Goal: Task Accomplishment & Management: Manage account settings

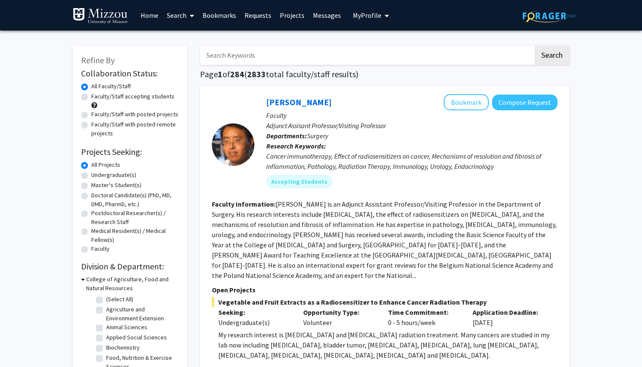
click at [118, 177] on label "Undergraduate(s)" at bounding box center [113, 175] width 45 height 9
click at [97, 176] on input "Undergraduate(s)" at bounding box center [94, 174] width 6 height 6
radio input "true"
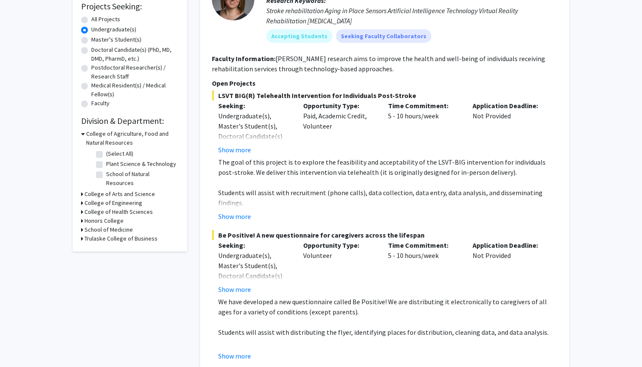
scroll to position [147, 0]
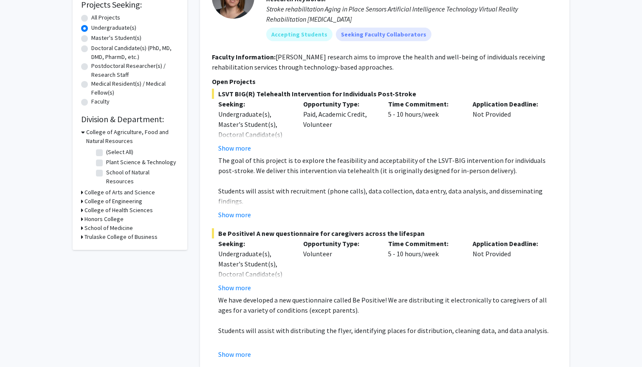
click at [85, 188] on h3 "College of Arts and Science" at bounding box center [119, 192] width 70 height 9
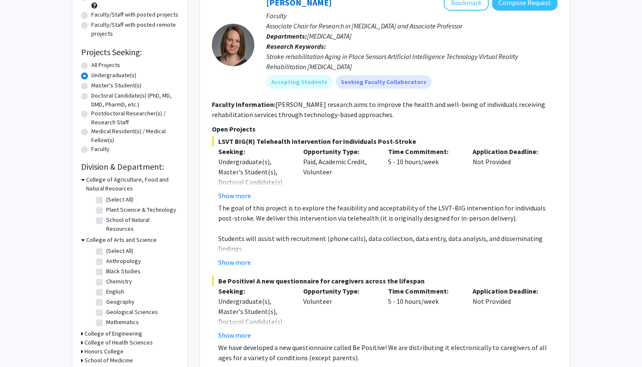
scroll to position [42, 0]
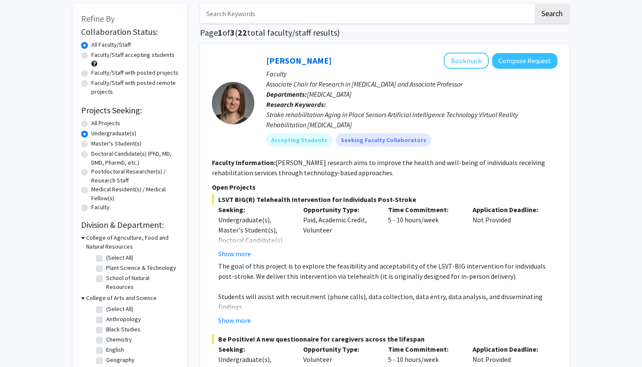
click at [91, 125] on label "All Projects" at bounding box center [105, 123] width 29 height 9
click at [91, 124] on input "All Projects" at bounding box center [94, 122] width 6 height 6
radio input "true"
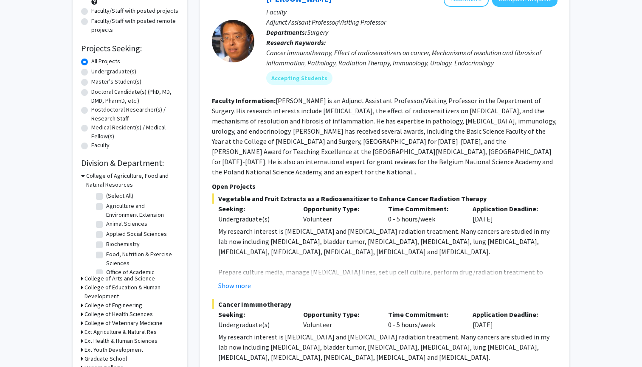
scroll to position [116, 0]
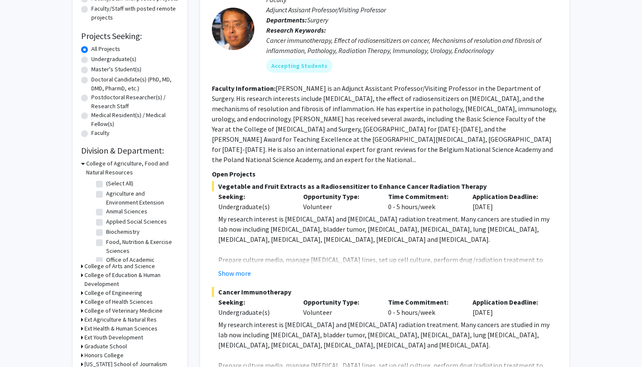
click at [95, 269] on h3 "College of Arts and Science" at bounding box center [119, 266] width 70 height 9
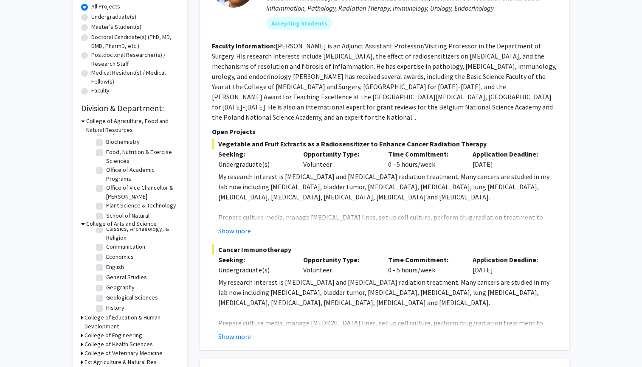
scroll to position [66, 0]
click at [106, 250] on label "Communication" at bounding box center [125, 247] width 39 height 9
click at [106, 249] on input "Communication" at bounding box center [109, 246] width 6 height 6
checkbox input "true"
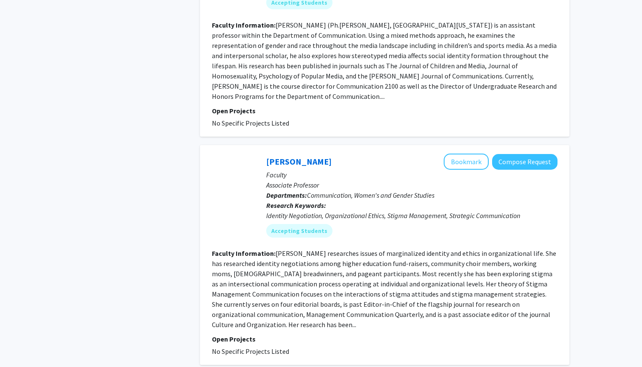
scroll to position [1200, 0]
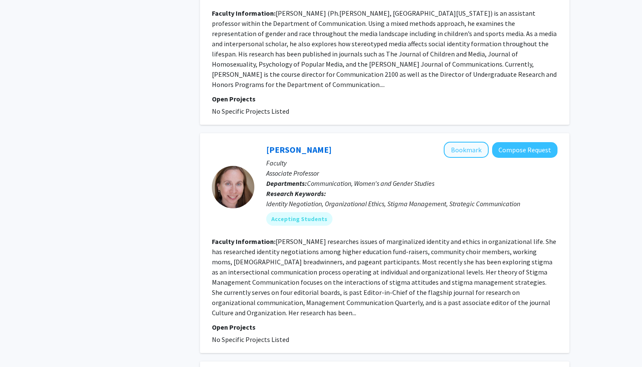
click at [472, 142] on button "Bookmark" at bounding box center [466, 150] width 45 height 16
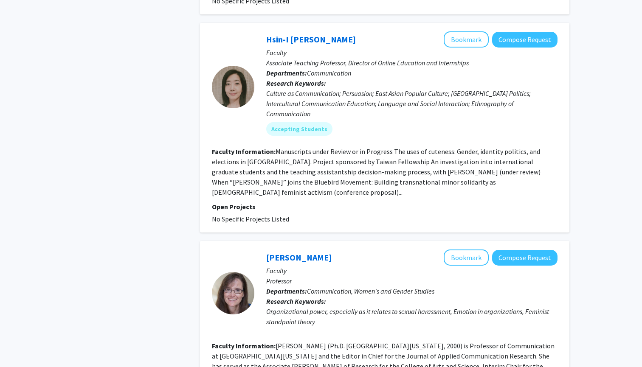
scroll to position [1530, 0]
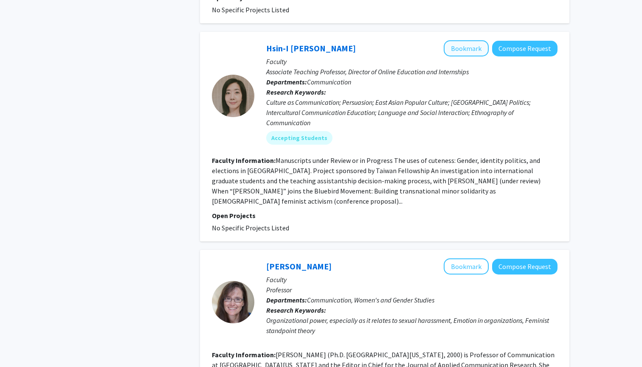
click at [469, 40] on button "Bookmark" at bounding box center [466, 48] width 45 height 16
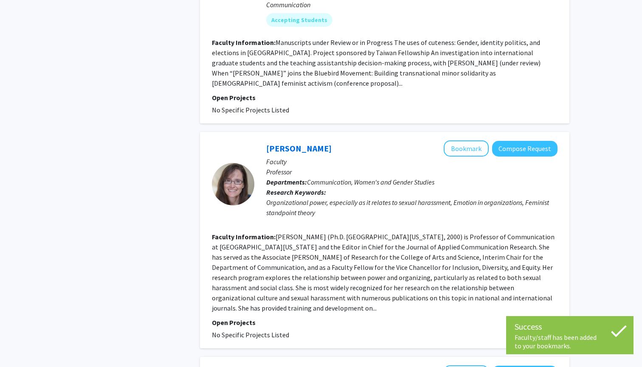
scroll to position [1653, 0]
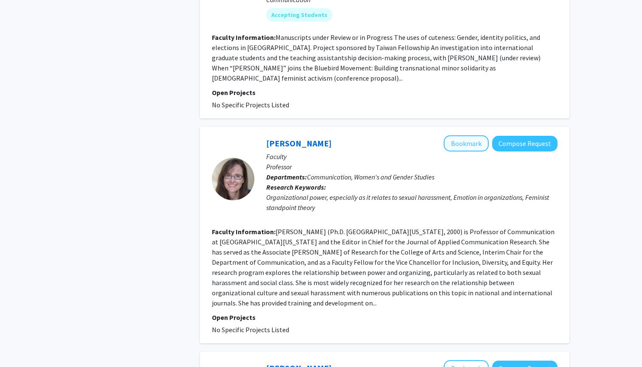
click at [469, 135] on button "Bookmark" at bounding box center [466, 143] width 45 height 16
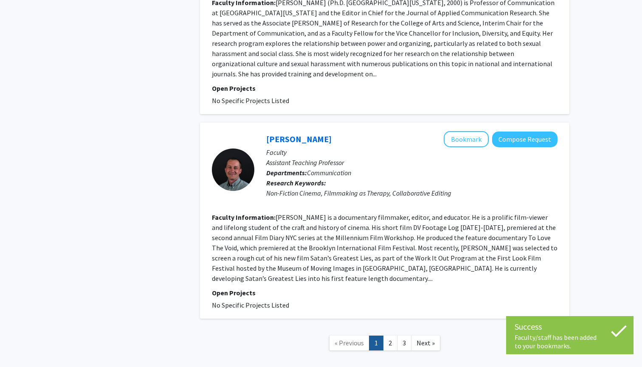
scroll to position [1878, 0]
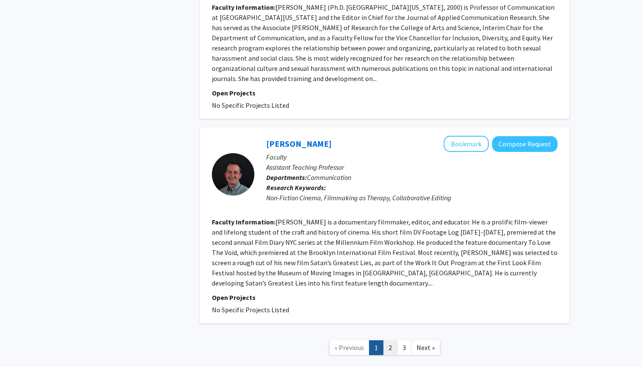
click at [389, 340] on link "2" at bounding box center [390, 347] width 14 height 15
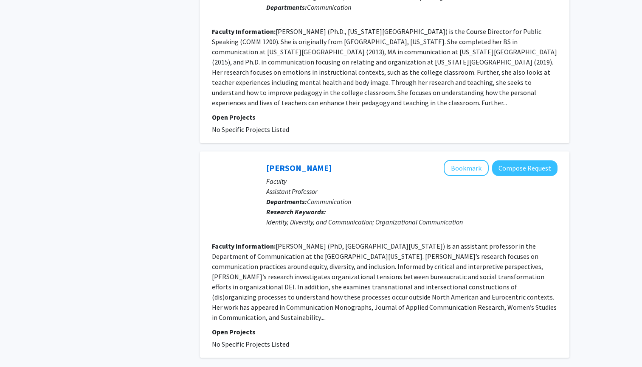
scroll to position [1870, 0]
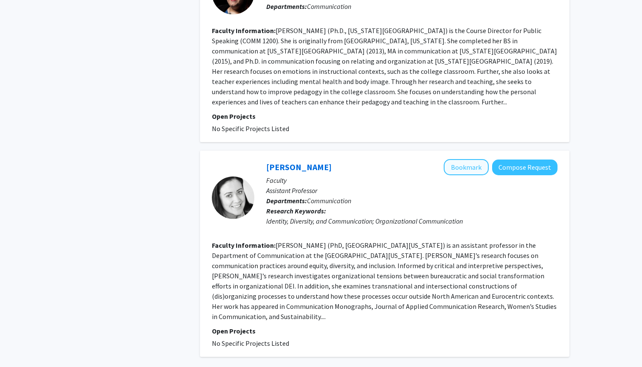
click at [464, 159] on button "Bookmark" at bounding box center [466, 167] width 45 height 16
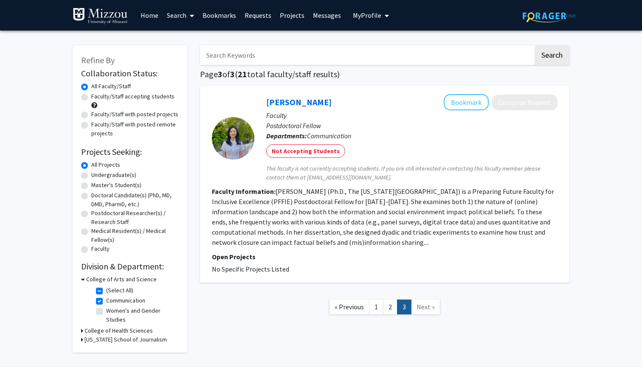
click at [318, 13] on link "Messages" at bounding box center [327, 15] width 37 height 30
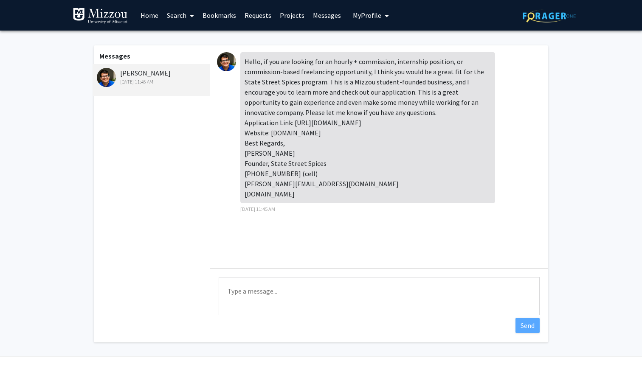
click at [208, 15] on link "Bookmarks" at bounding box center [219, 15] width 42 height 30
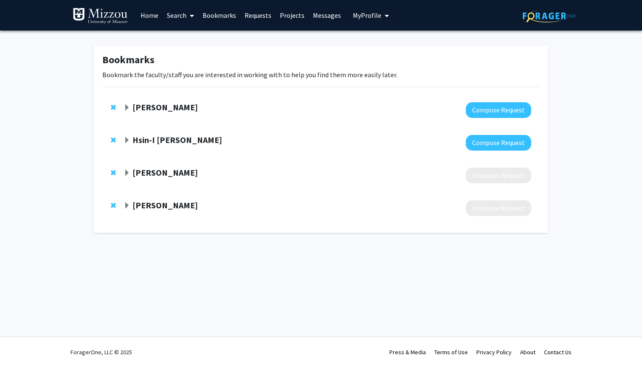
click at [125, 175] on span "Expand Debbie Dougherty Bookmark" at bounding box center [127, 173] width 7 height 7
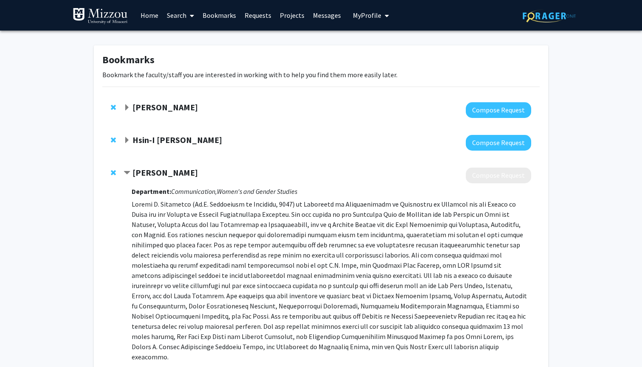
click at [124, 109] on span "Expand Rebecca Meisenbach Bookmark" at bounding box center [127, 107] width 7 height 7
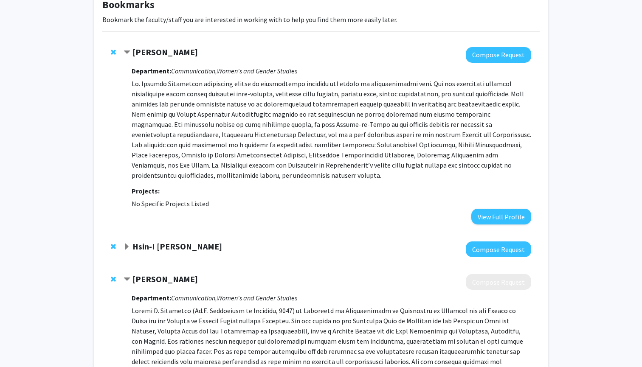
scroll to position [79, 0]
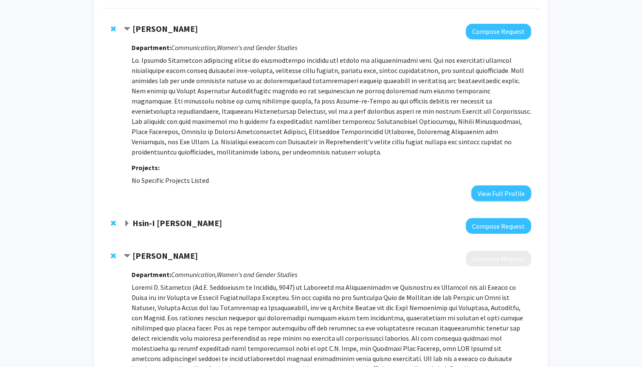
click at [128, 224] on span "Expand Hsin-I Sydney Yueh Bookmark" at bounding box center [127, 223] width 7 height 7
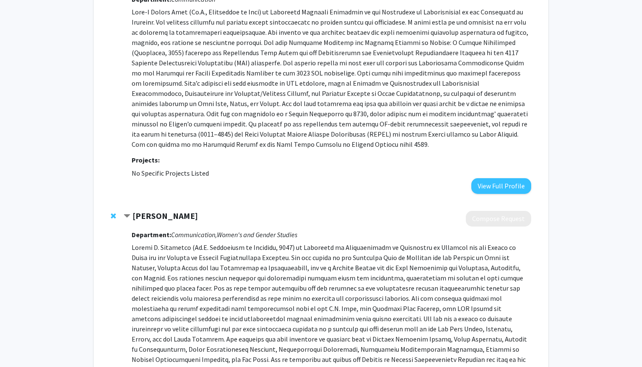
scroll to position [342, 0]
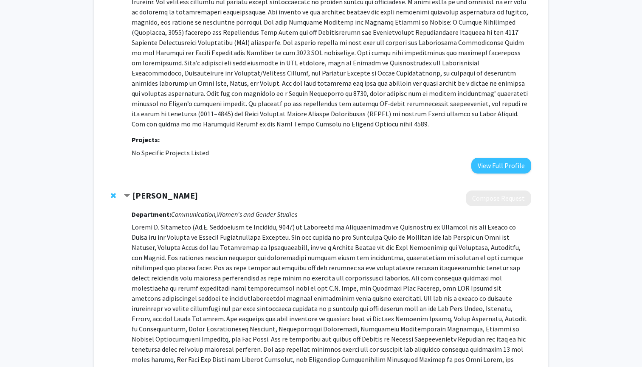
click at [114, 194] on span "Remove Debbie Dougherty from bookmarks" at bounding box center [113, 195] width 5 height 7
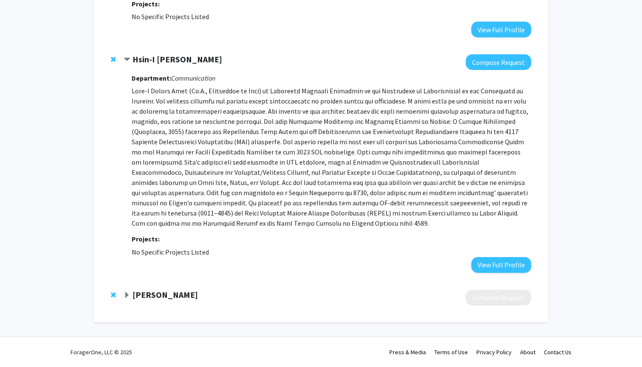
click at [112, 297] on span "Remove Astrid Villamil from bookmarks" at bounding box center [113, 295] width 5 height 7
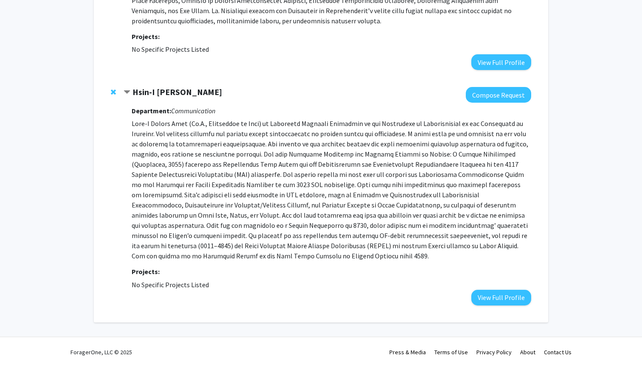
scroll to position [210, 0]
click at [485, 93] on button "Compose Request" at bounding box center [498, 95] width 65 height 16
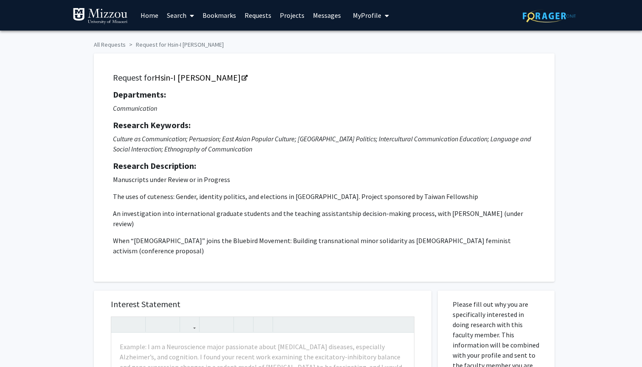
click at [374, 17] on span "My Profile" at bounding box center [367, 15] width 28 height 8
click at [383, 40] on span "[PERSON_NAME]" at bounding box center [405, 39] width 51 height 9
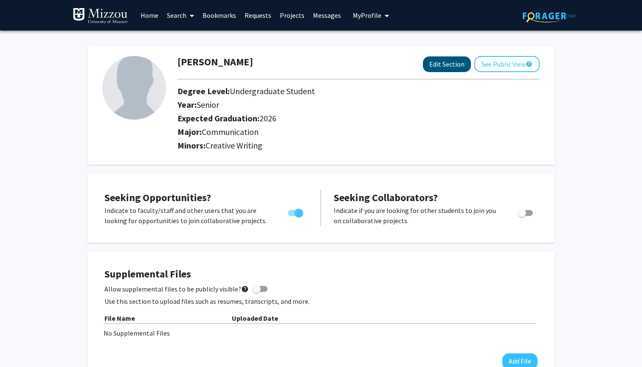
click at [450, 64] on button "Edit Section" at bounding box center [447, 64] width 48 height 16
select select "senior"
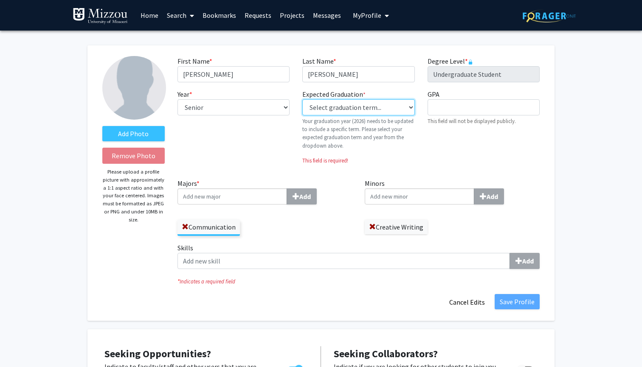
select select "34: spring_2026"
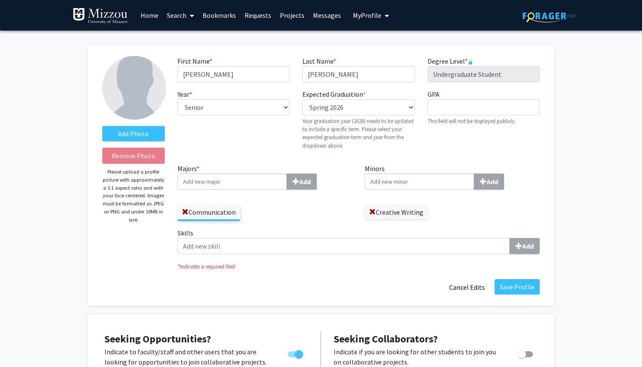
click at [366, 144] on p "Your graduation year (2026) needs to be updated to include a specific term. Ple…" at bounding box center [358, 133] width 112 height 33
click at [448, 108] on input "GPA required" at bounding box center [483, 107] width 112 height 16
type input "3"
click at [454, 132] on div "GPA required This field will not be displayed publicly." at bounding box center [483, 122] width 125 height 67
click at [253, 186] on input "Majors * Add" at bounding box center [232, 182] width 110 height 16
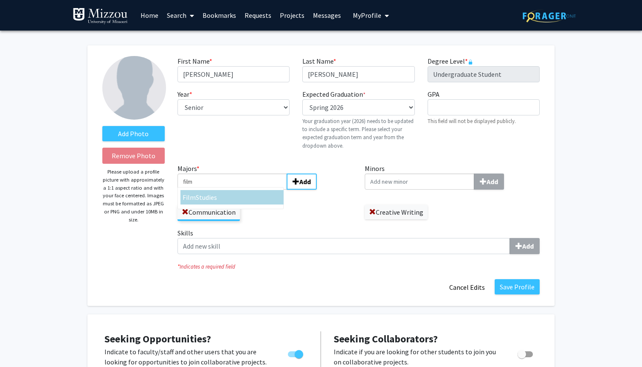
type input "film"
click at [248, 206] on div "Film Studies" at bounding box center [230, 198] width 100 height 16
click at [248, 190] on input "film" at bounding box center [232, 182] width 110 height 16
click at [252, 200] on div "Film Studies" at bounding box center [232, 197] width 99 height 10
click at [252, 190] on input "film" at bounding box center [232, 182] width 110 height 16
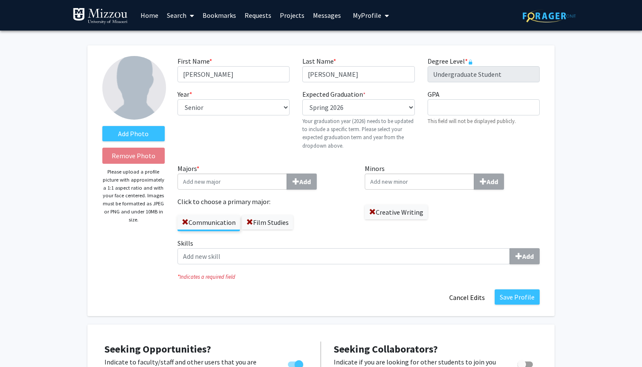
click at [430, 182] on input "Minors Add" at bounding box center [420, 182] width 110 height 16
type input "englis"
click at [447, 202] on div "Englis h" at bounding box center [419, 197] width 99 height 10
click at [447, 190] on input "englis" at bounding box center [420, 182] width 110 height 16
click at [383, 248] on label "Skills Add" at bounding box center [358, 251] width 362 height 26
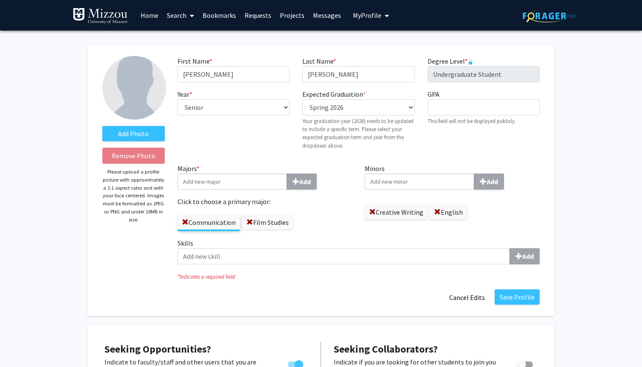
click at [383, 248] on input "Skills Add" at bounding box center [343, 256] width 332 height 16
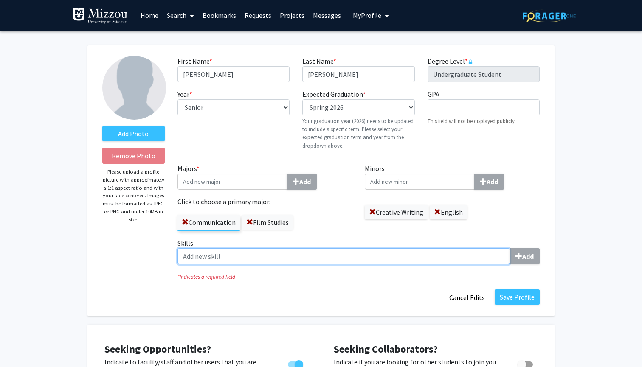
click at [383, 251] on input "Skills Add" at bounding box center [343, 256] width 332 height 16
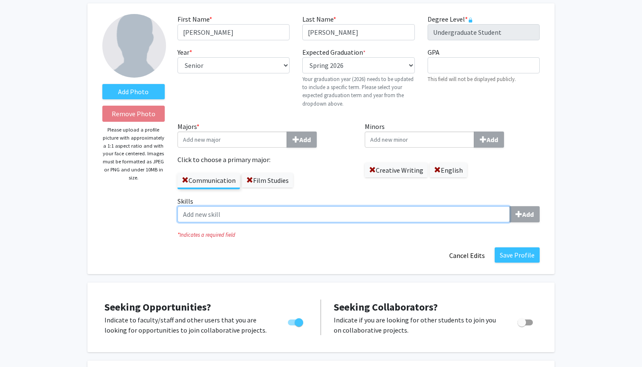
scroll to position [43, 0]
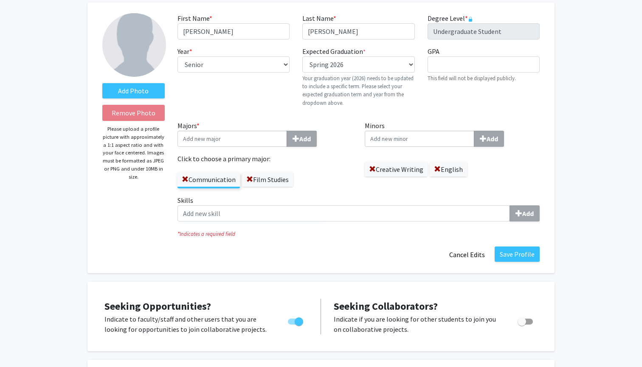
click at [531, 264] on div "Add Photo Remove Photo Please upload a profile picture with approximately a 1:1…" at bounding box center [320, 138] width 467 height 271
click at [531, 262] on button "Save Profile" at bounding box center [516, 254] width 45 height 15
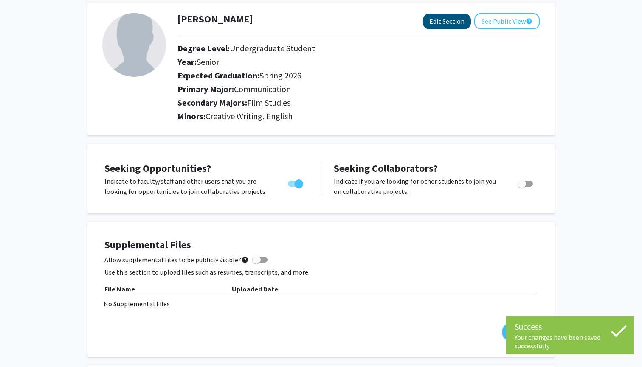
click at [466, 26] on button "Edit Section" at bounding box center [447, 22] width 48 height 16
select select "senior"
select select "33: spring_2026"
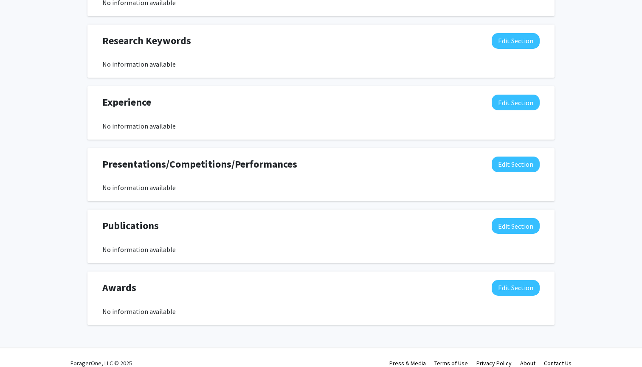
scroll to position [553, 0]
click at [522, 218] on div "Publications Edit Section No information available You may write a maximum of 1…" at bounding box center [320, 235] width 467 height 53
click at [522, 221] on button "Edit Section" at bounding box center [515, 226] width 48 height 16
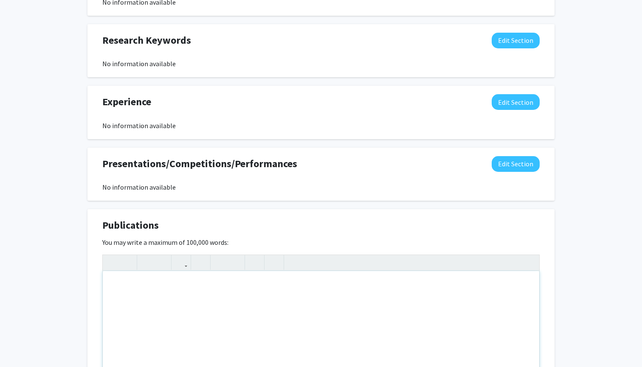
click at [371, 308] on div "Note to users with screen readers: Please deactivate our accessibility plugin f…" at bounding box center [321, 334] width 436 height 127
paste div "Note to users with screen readers: Please deactivate our accessibility plugin f…"
type textarea "<p>Letters to the Editor, The Columbia Missourian&nbsp;</p>"
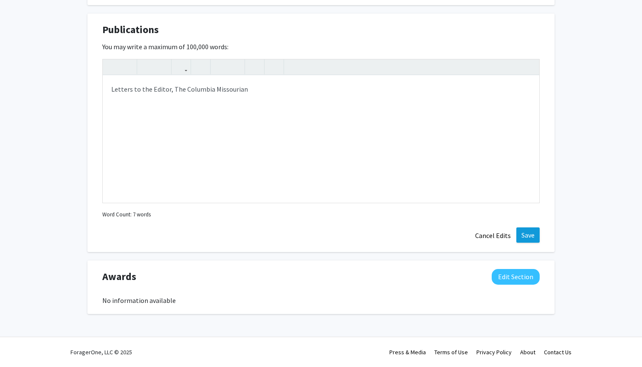
scroll to position [571, 0]
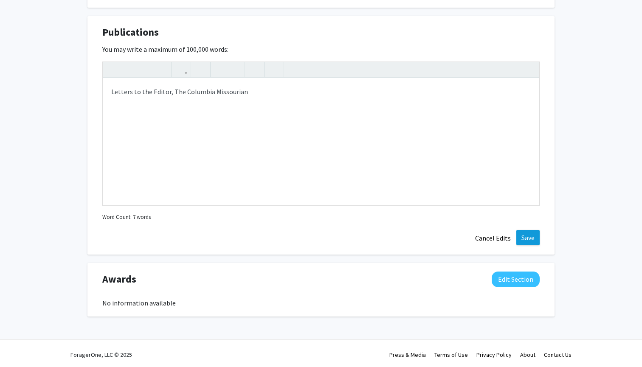
click at [531, 239] on button "Save" at bounding box center [527, 237] width 23 height 15
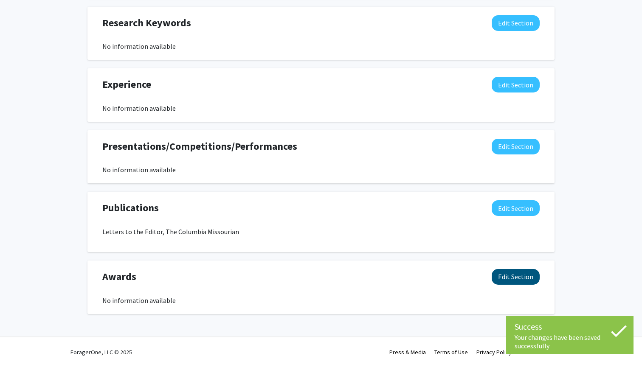
click at [514, 273] on button "Edit Section" at bounding box center [515, 277] width 48 height 16
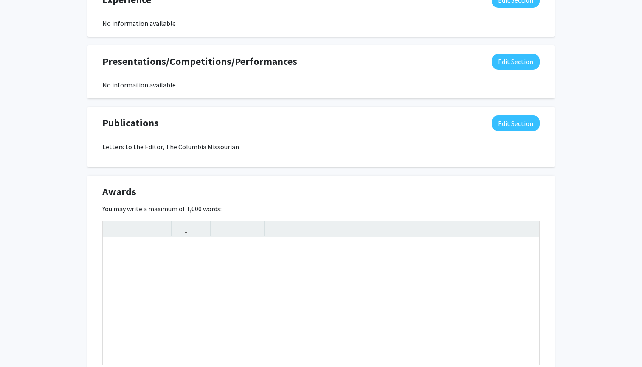
scroll to position [674, 0]
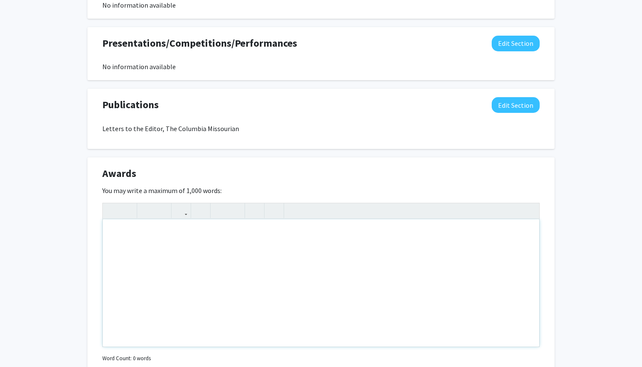
click at [328, 263] on div "Note to users with screen readers: Please deactivate our accessibility plugin f…" at bounding box center [321, 282] width 436 height 127
paste div "Note to users with screen readers: Please deactivate our accessibility plugin f…"
type textarea "<p>[PERSON_NAME] List [DATE]</p><p>Third Runner Up, Literature Emitting Diodes<…"
click at [175, 235] on p "[PERSON_NAME] List [DATE]" at bounding box center [320, 233] width 419 height 10
type textarea "<p>[PERSON_NAME] List [DATE]</p><p>Third Runner Up, Literature Emitting Diodes<…"
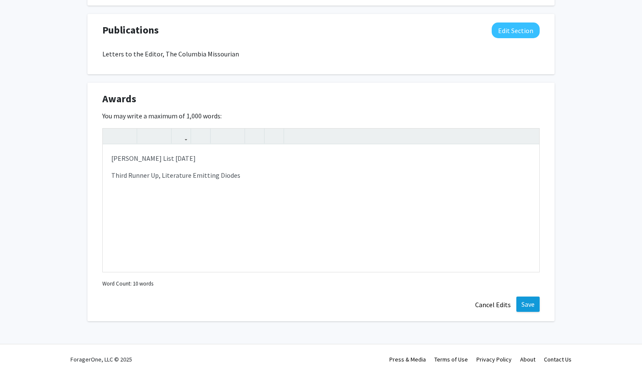
click at [526, 302] on button "Save" at bounding box center [527, 304] width 23 height 15
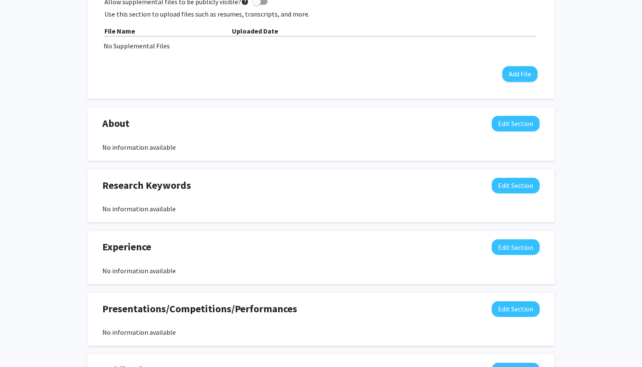
scroll to position [407, 0]
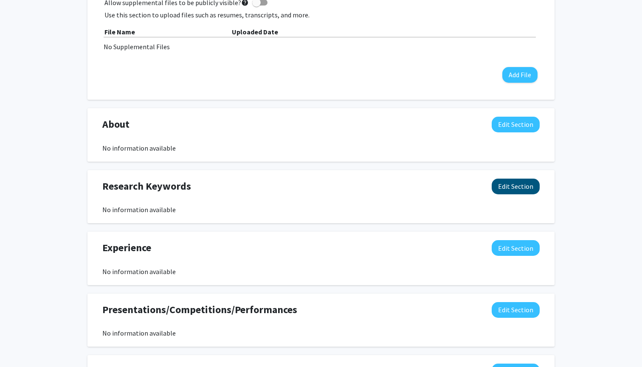
click at [519, 189] on button "Edit Section" at bounding box center [515, 187] width 48 height 16
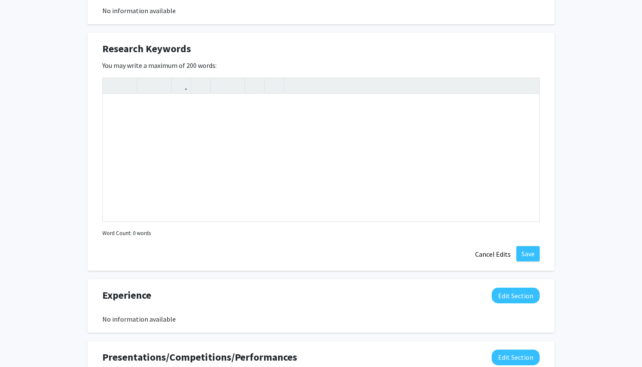
scroll to position [565, 0]
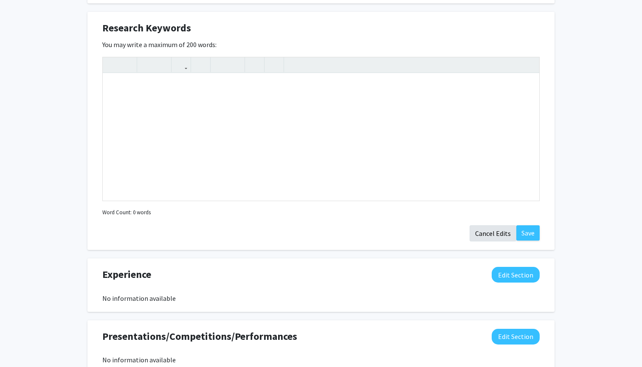
click at [495, 236] on button "Cancel Edits" at bounding box center [492, 233] width 47 height 16
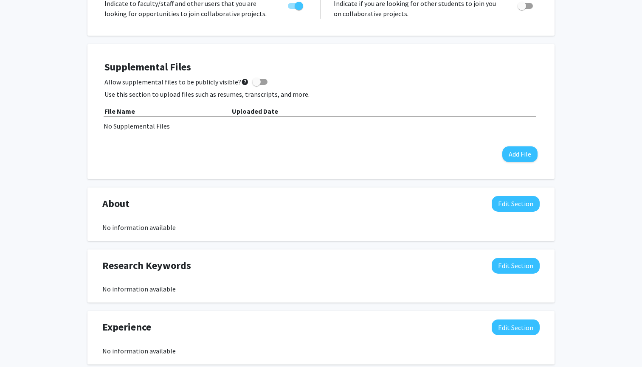
scroll to position [326, 0]
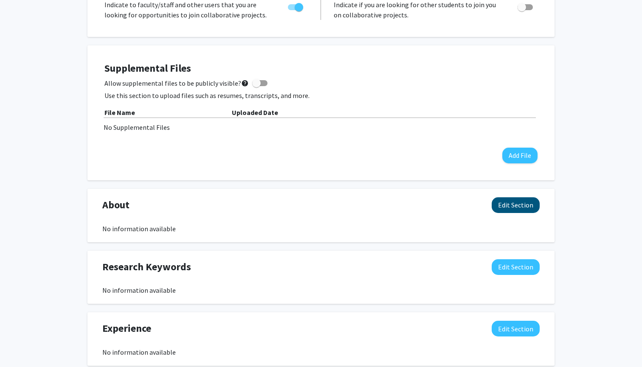
click at [507, 199] on button "Edit Section" at bounding box center [515, 205] width 48 height 16
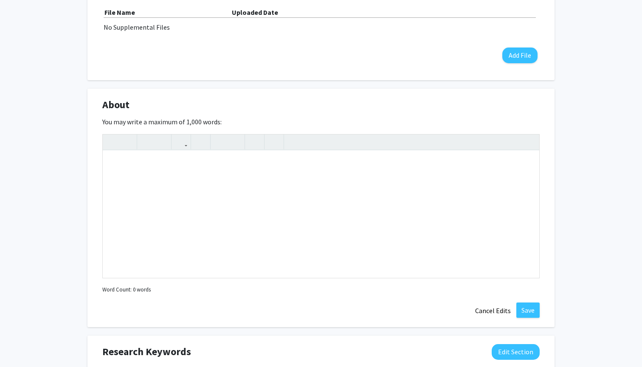
scroll to position [453, 0]
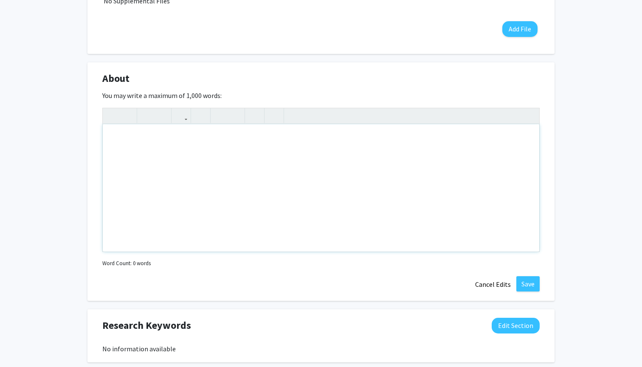
click at [446, 167] on div "Note to users with screen readers: Please deactivate our accessibility plugin f…" at bounding box center [321, 187] width 436 height 127
click at [486, 288] on button "Cancel Edits" at bounding box center [492, 284] width 47 height 16
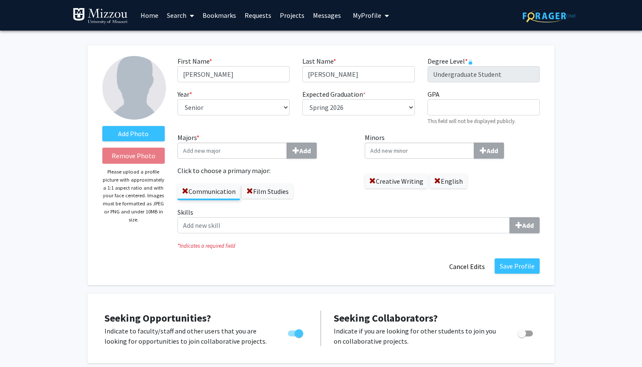
scroll to position [0, 0]
click at [154, 139] on label "Add Photo" at bounding box center [133, 133] width 62 height 15
click at [0, 0] on input "Add Photo" at bounding box center [0, 0] width 0 height 0
click at [149, 17] on link "Home" at bounding box center [149, 15] width 26 height 30
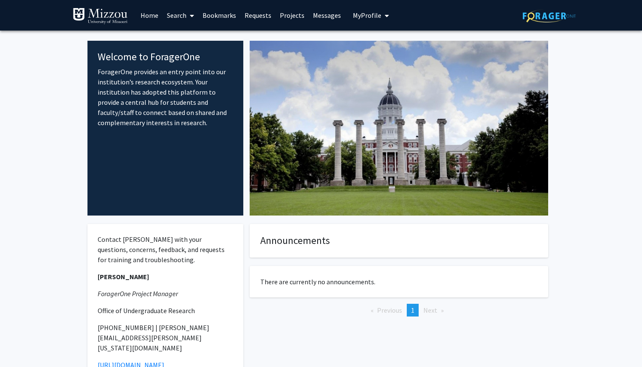
click at [327, 22] on link "Messages" at bounding box center [327, 15] width 37 height 30
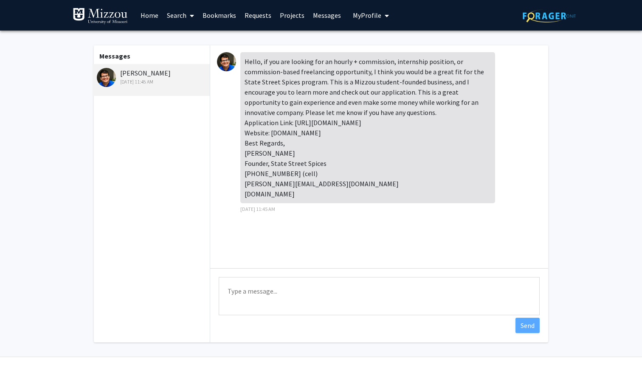
click at [258, 18] on link "Requests" at bounding box center [257, 15] width 35 height 30
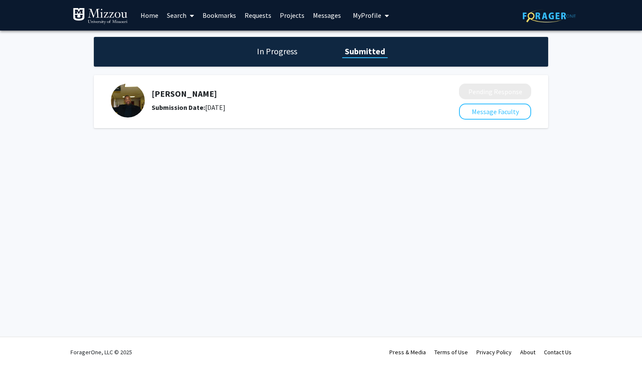
click at [149, 20] on link "Home" at bounding box center [149, 15] width 26 height 30
